Goal: Task Accomplishment & Management: Complete application form

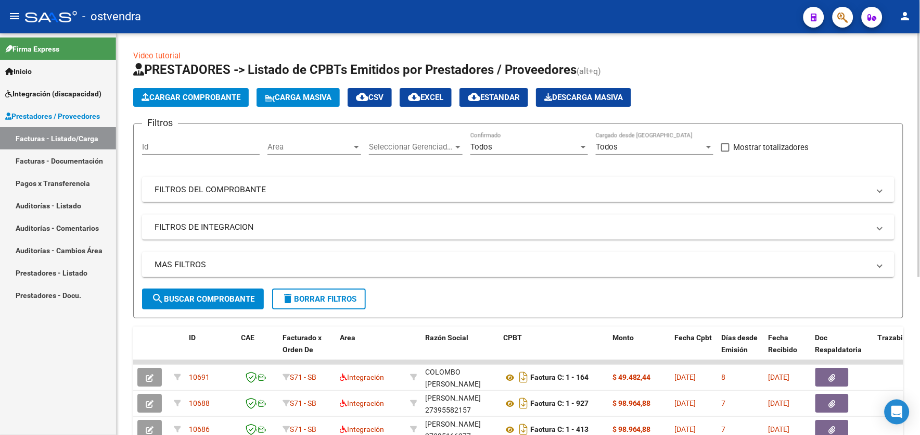
click at [920, 378] on html "menu - ostvendra person Firma Express Inicio Instructivos Contacto OS Integraci…" at bounding box center [460, 217] width 920 height 435
click at [920, 62] on div at bounding box center [919, 234] width 3 height 402
click at [920, 62] on div at bounding box center [919, 155] width 3 height 244
click at [226, 92] on button "Cargar Comprobante" at bounding box center [191, 97] width 116 height 19
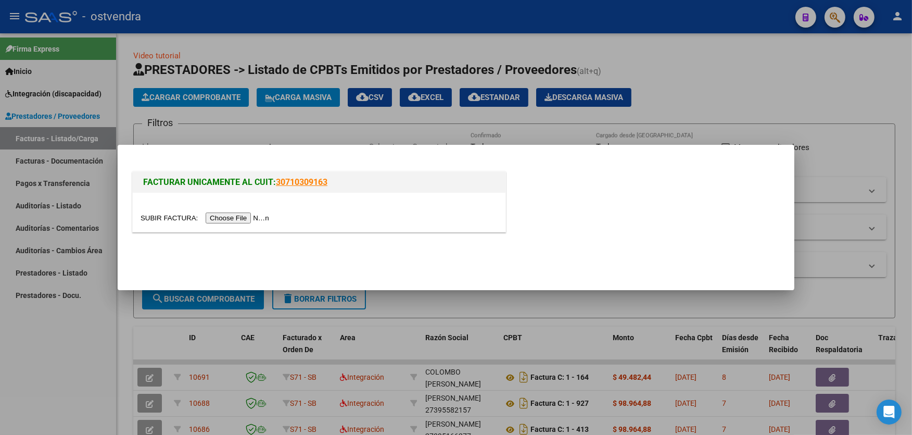
click at [251, 219] on input "file" at bounding box center [207, 217] width 132 height 11
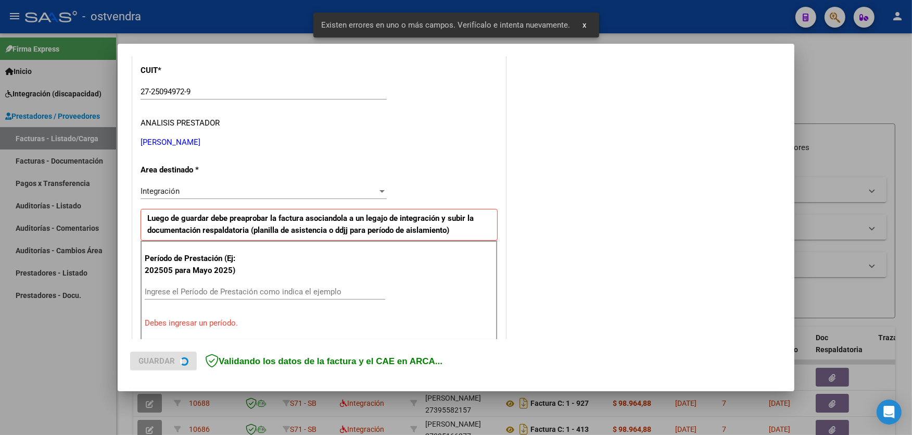
scroll to position [221, 0]
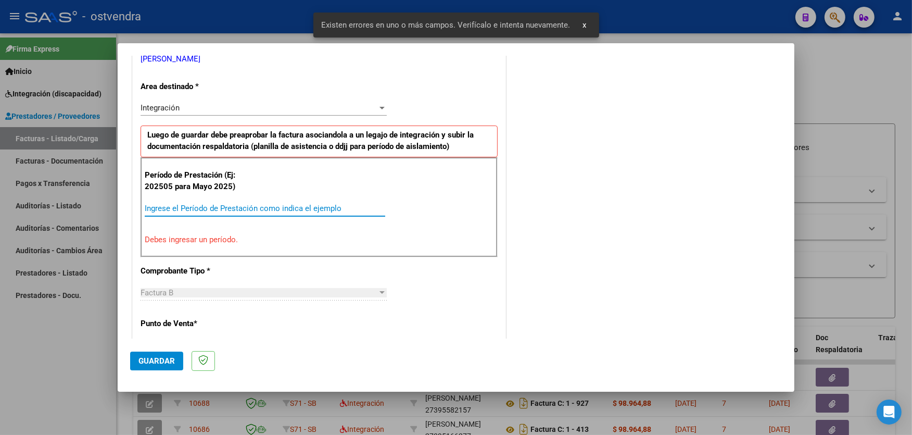
click at [332, 207] on input "Ingrese el Período de Prestación como indica el ejemplo" at bounding box center [265, 207] width 240 height 9
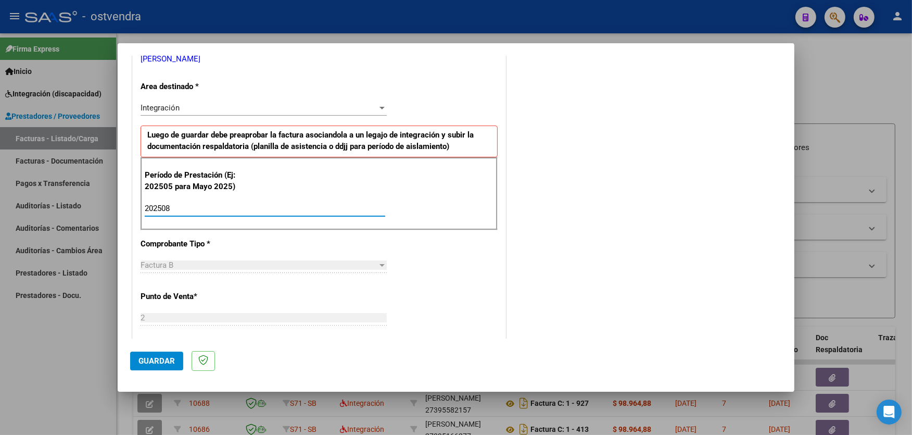
type input "202508"
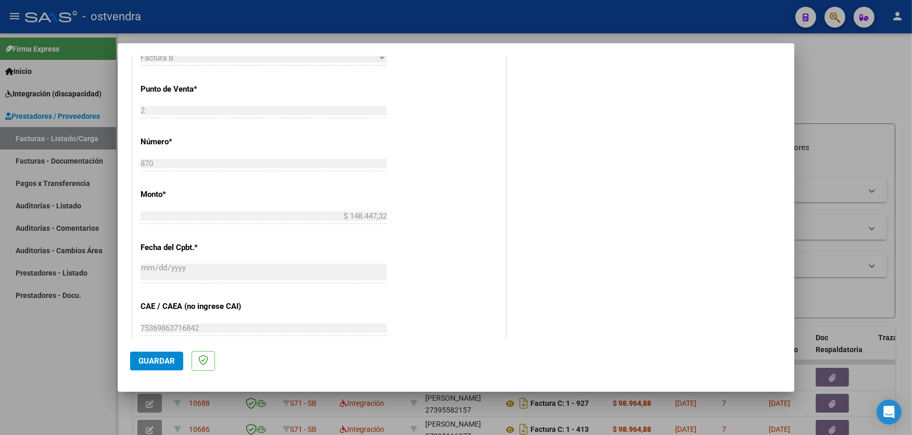
scroll to position [429, 0]
click at [147, 362] on span "Guardar" at bounding box center [156, 360] width 36 height 9
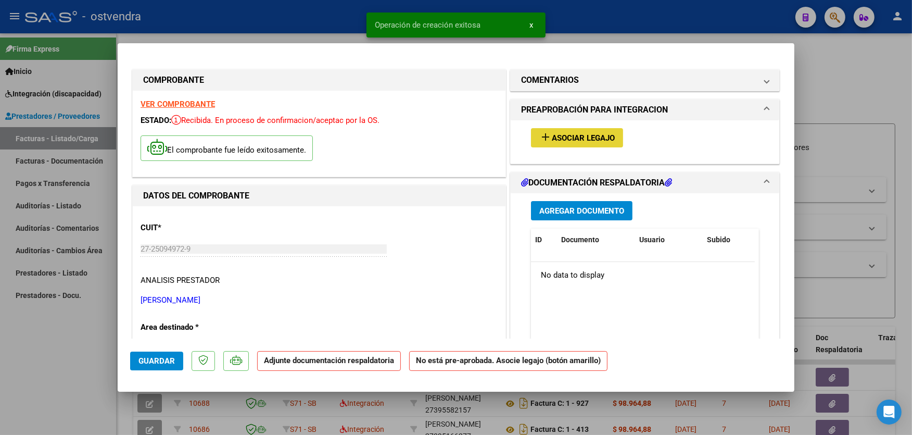
click at [590, 141] on span "Asociar Legajo" at bounding box center [583, 137] width 63 height 9
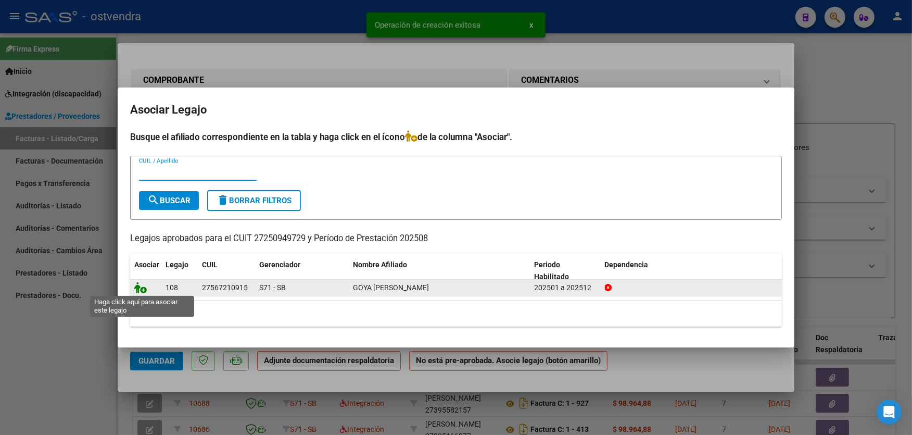
click at [136, 290] on icon at bounding box center [140, 287] width 12 height 11
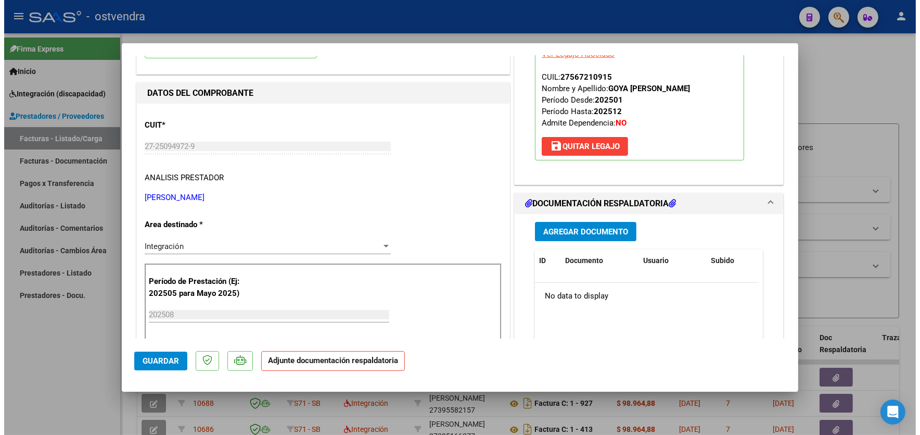
scroll to position [138, 0]
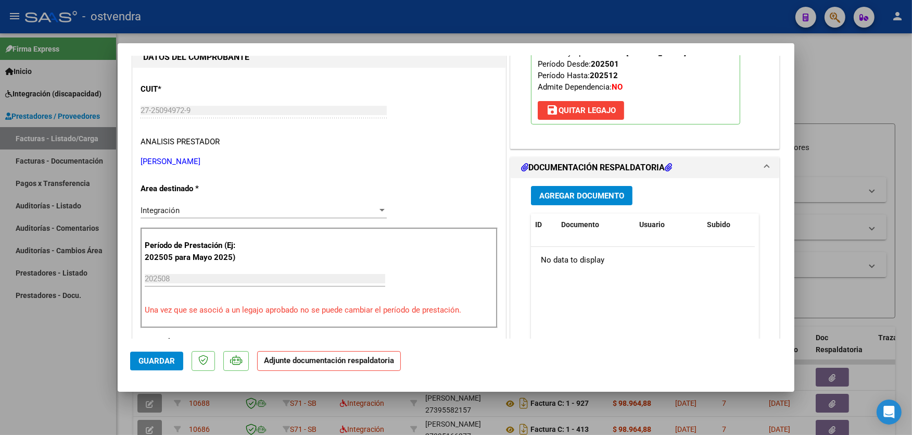
click at [563, 198] on span "Agregar Documento" at bounding box center [581, 195] width 85 height 9
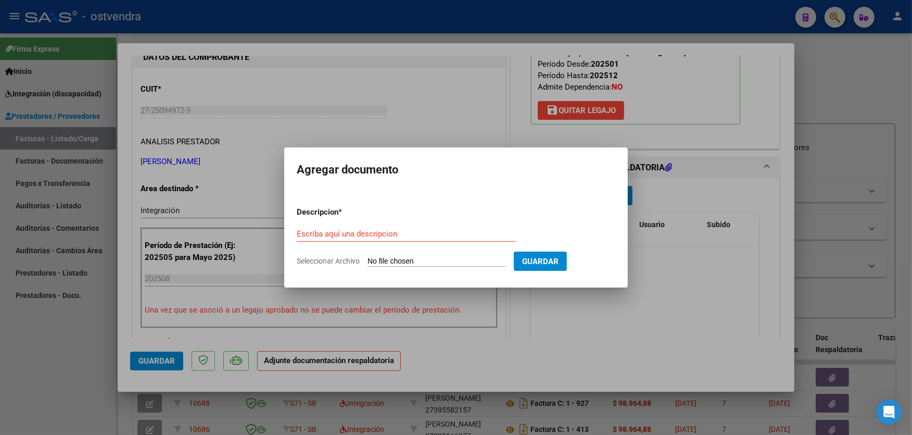
click at [446, 257] on input "Seleccionar Archivo" at bounding box center [436, 262] width 138 height 10
type input "C:\fakepath\ASISTENCIA B-2-870.pdf"
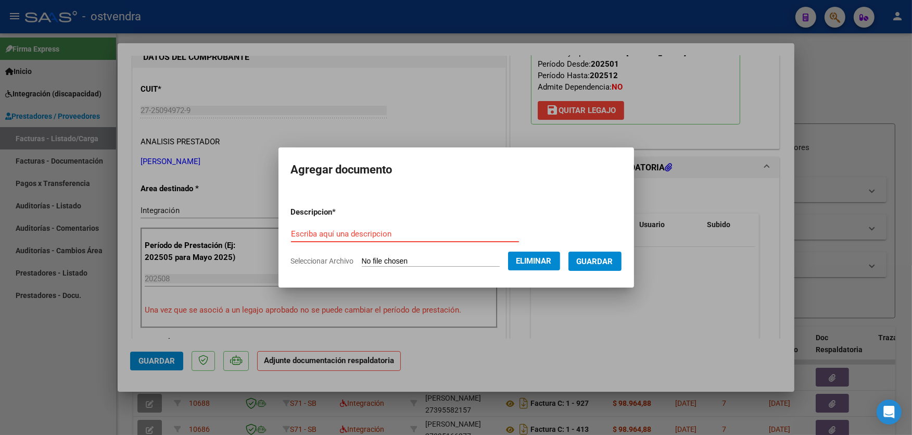
click at [414, 231] on input "Escriba aquí una descripcion" at bounding box center [405, 233] width 228 height 9
type input "PLANILLA DE ASISTENCIA"
click at [589, 261] on span "Guardar" at bounding box center [595, 261] width 36 height 9
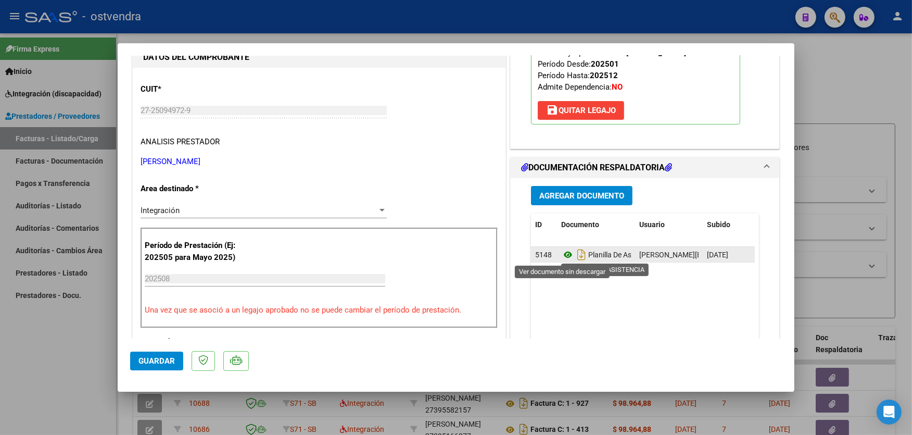
click at [564, 258] on icon at bounding box center [568, 254] width 14 height 12
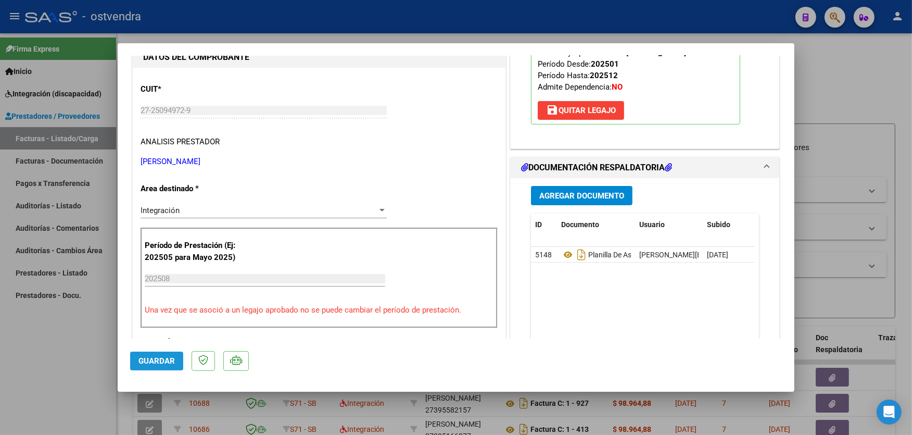
click at [175, 358] on button "Guardar" at bounding box center [156, 360] width 53 height 19
click at [625, 13] on div at bounding box center [456, 217] width 912 height 435
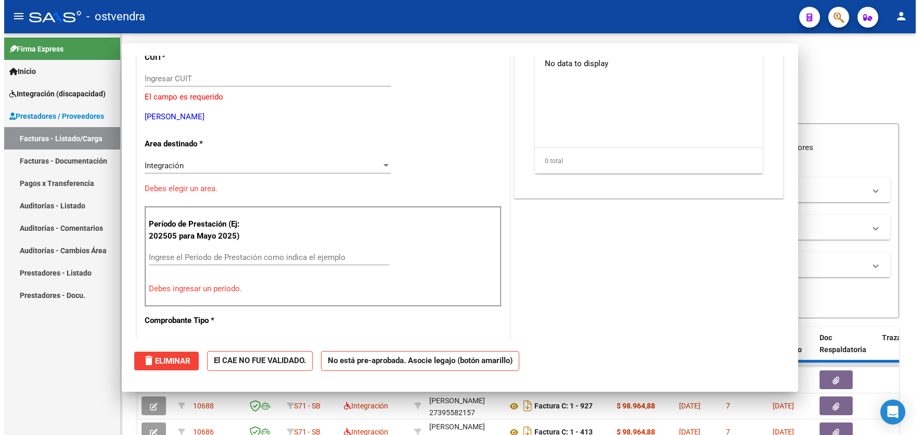
scroll to position [0, 0]
